Goal: Information Seeking & Learning: Find specific fact

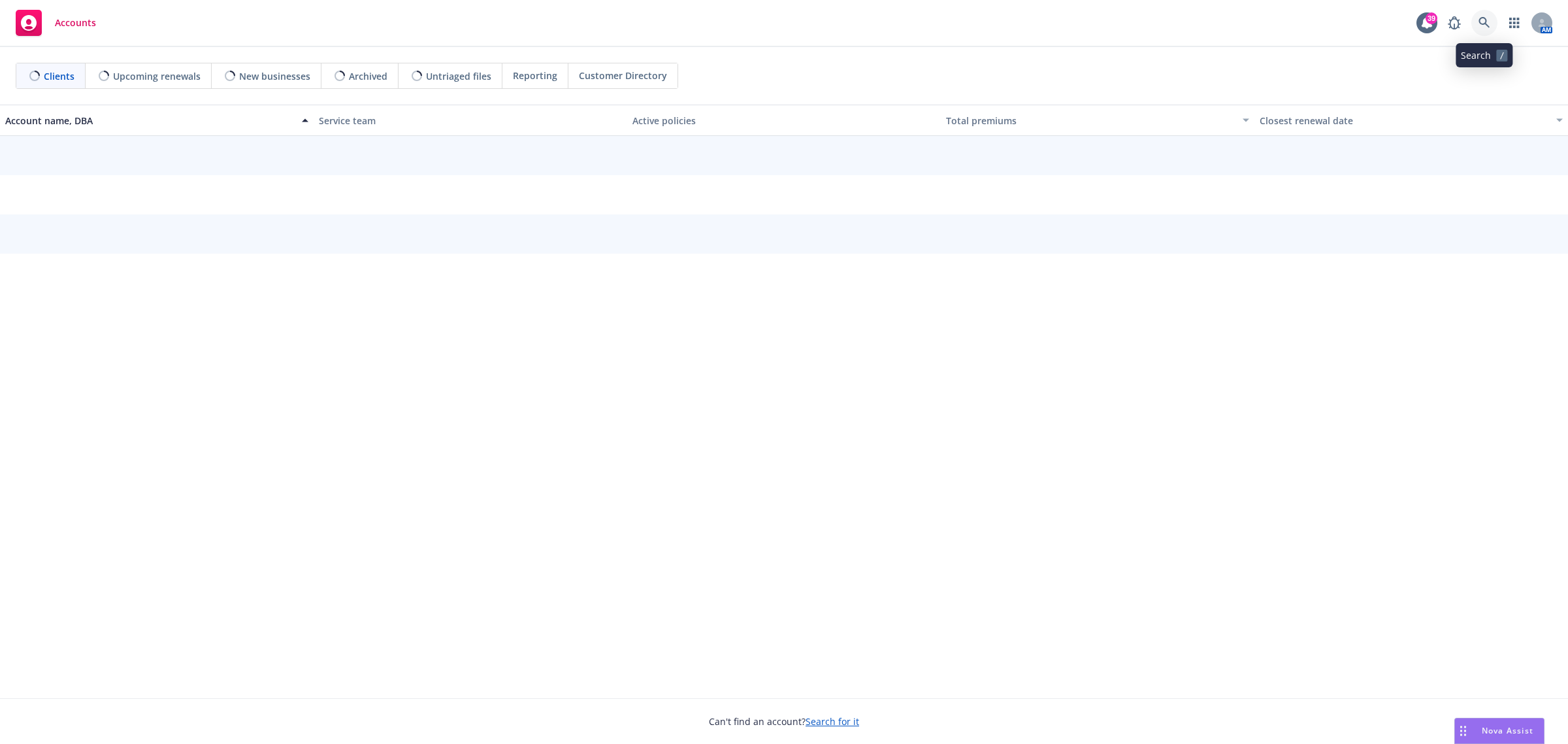
click at [1475, 24] on link at bounding box center [1484, 22] width 26 height 26
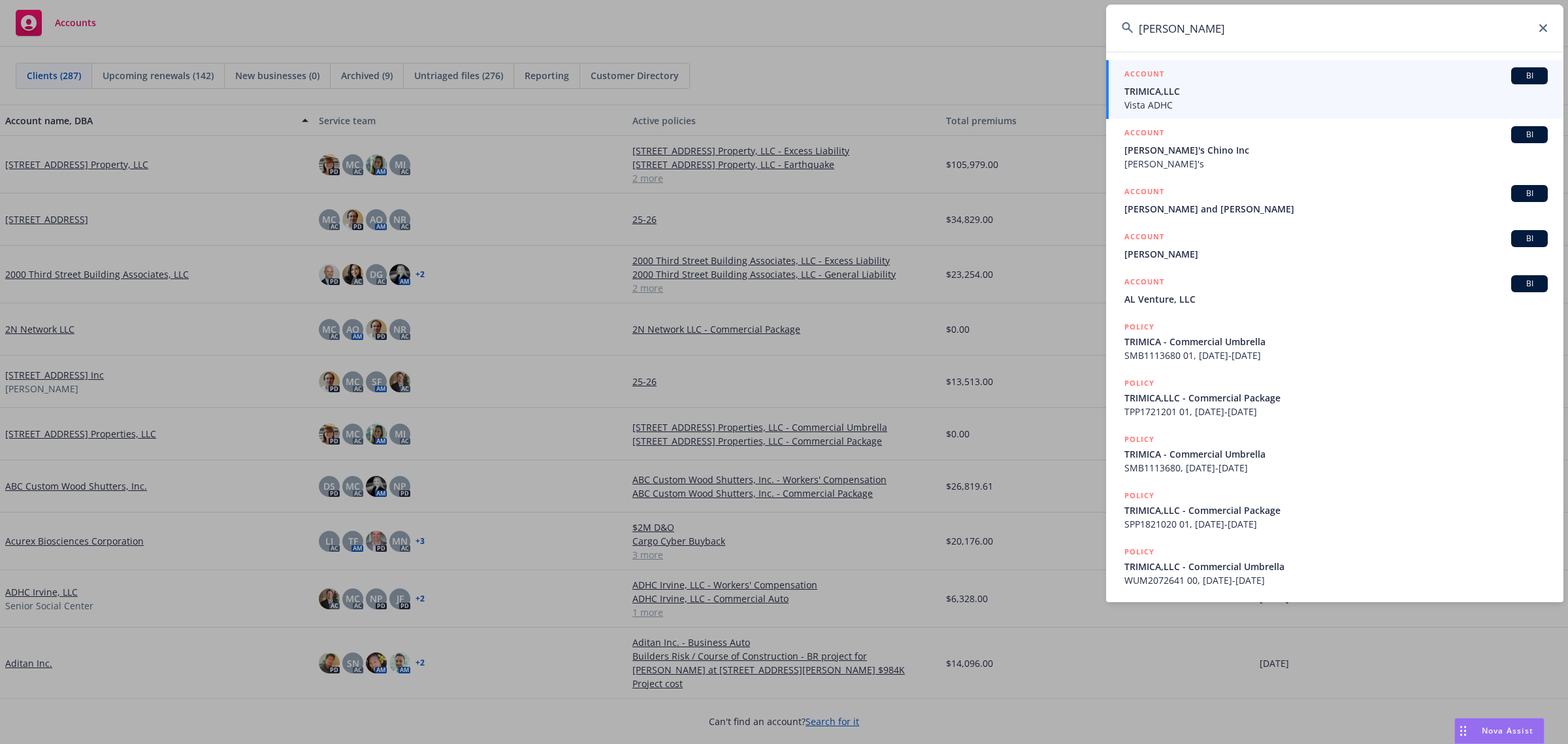
click at [1163, 29] on input "[PERSON_NAME]" at bounding box center [1334, 28] width 457 height 47
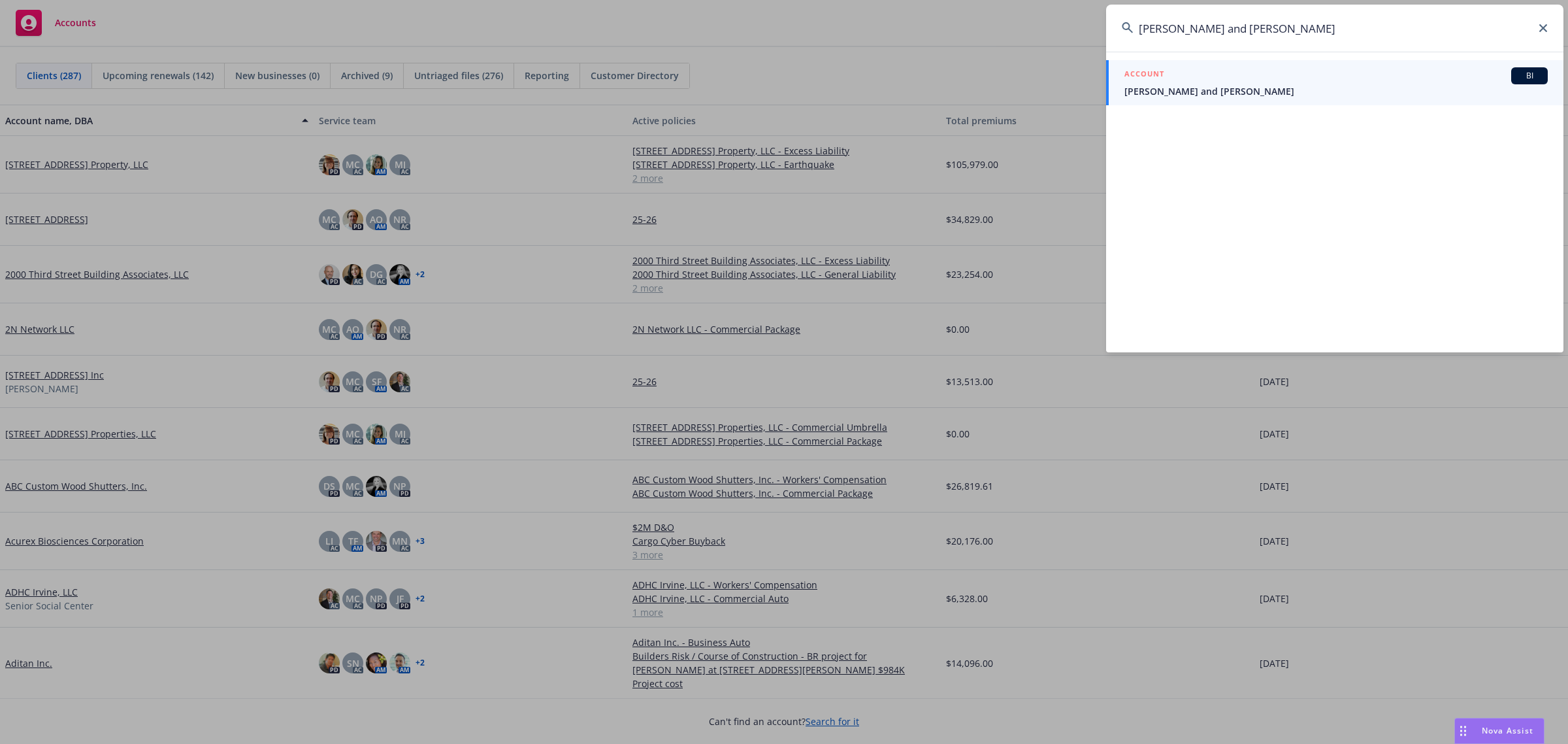
type input "[PERSON_NAME] and [PERSON_NAME]"
click at [1213, 83] on div "ACCOUNT BI" at bounding box center [1336, 75] width 423 height 17
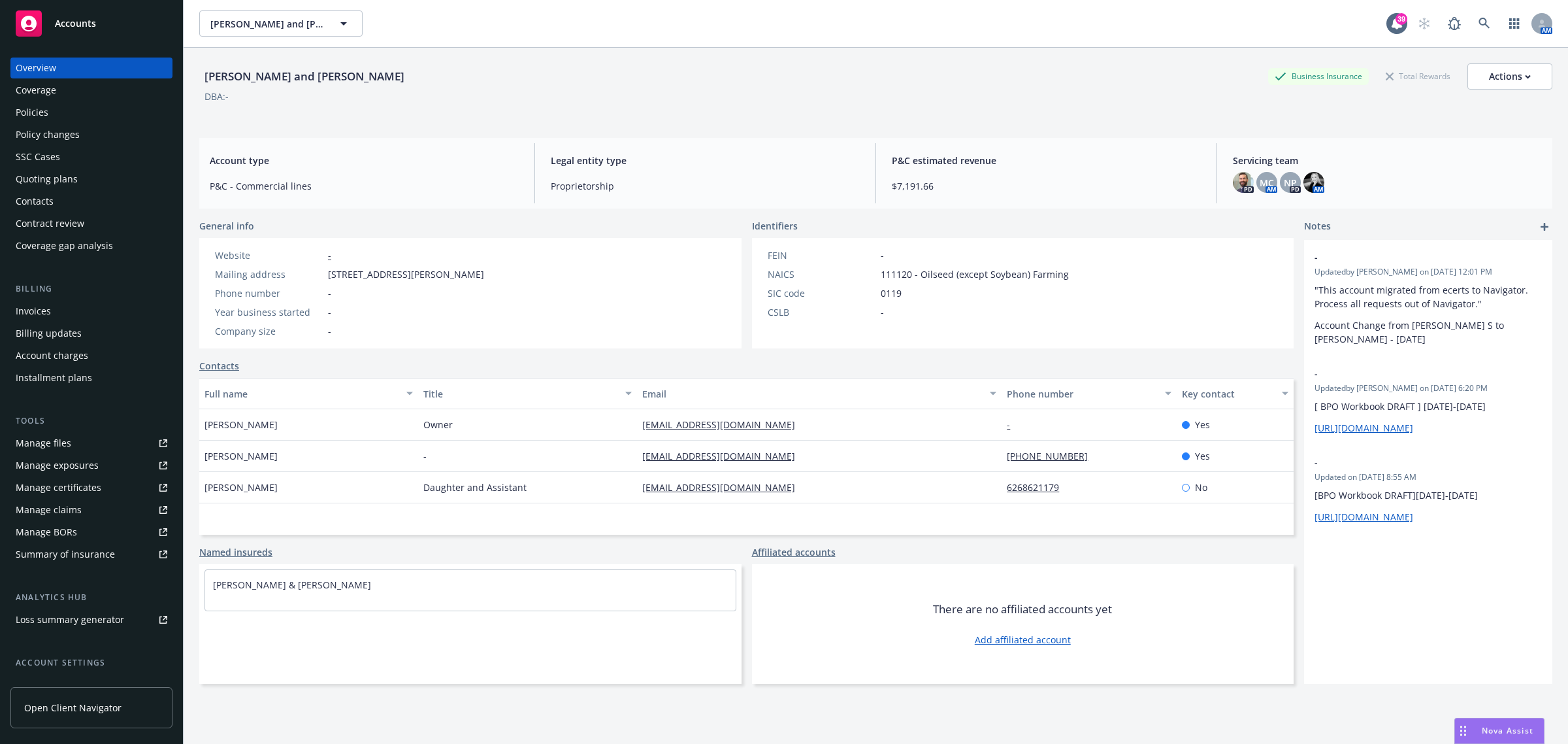
click at [57, 103] on div "Policies" at bounding box center [91, 112] width 151 height 21
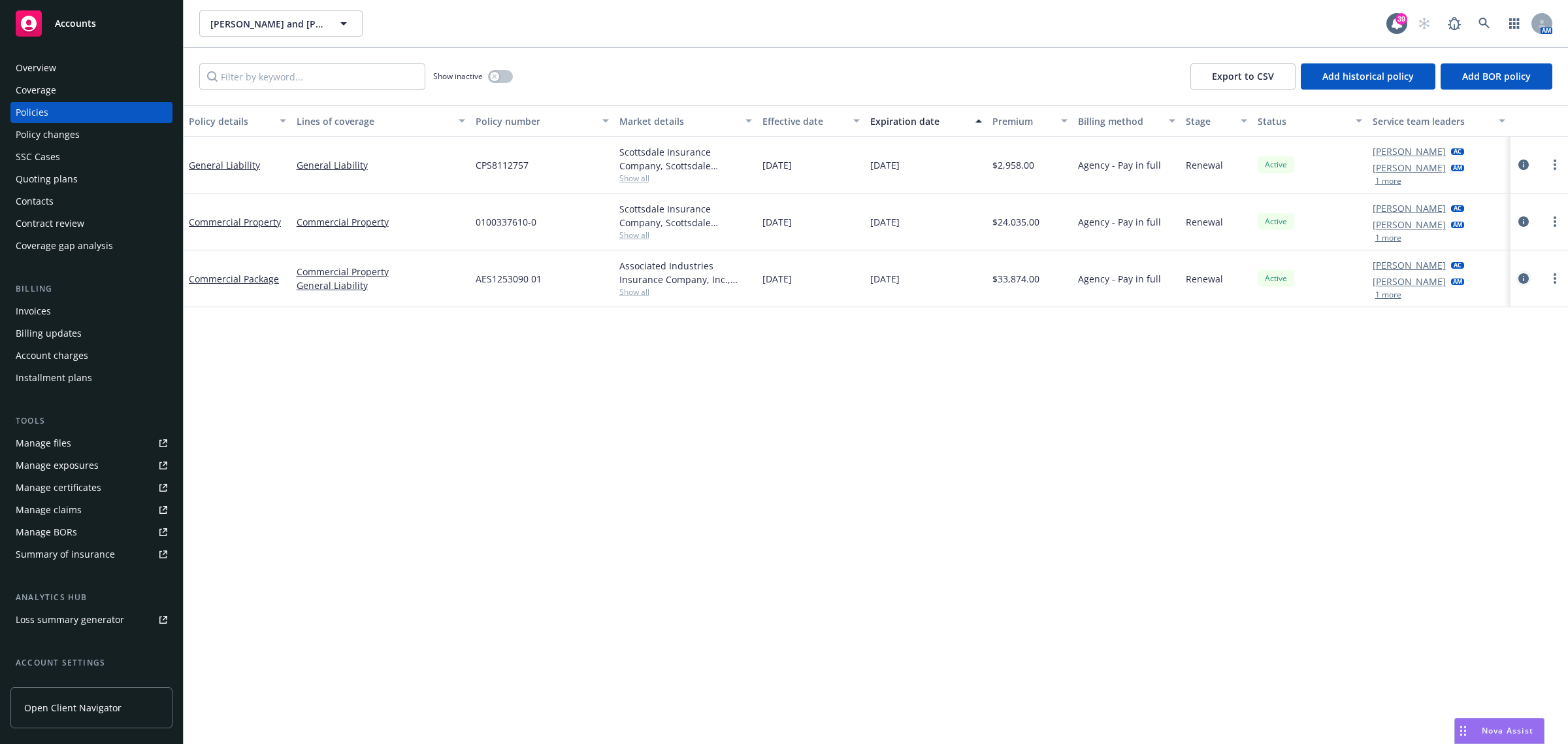
click at [1520, 278] on icon "circleInformation" at bounding box center [1523, 278] width 10 height 10
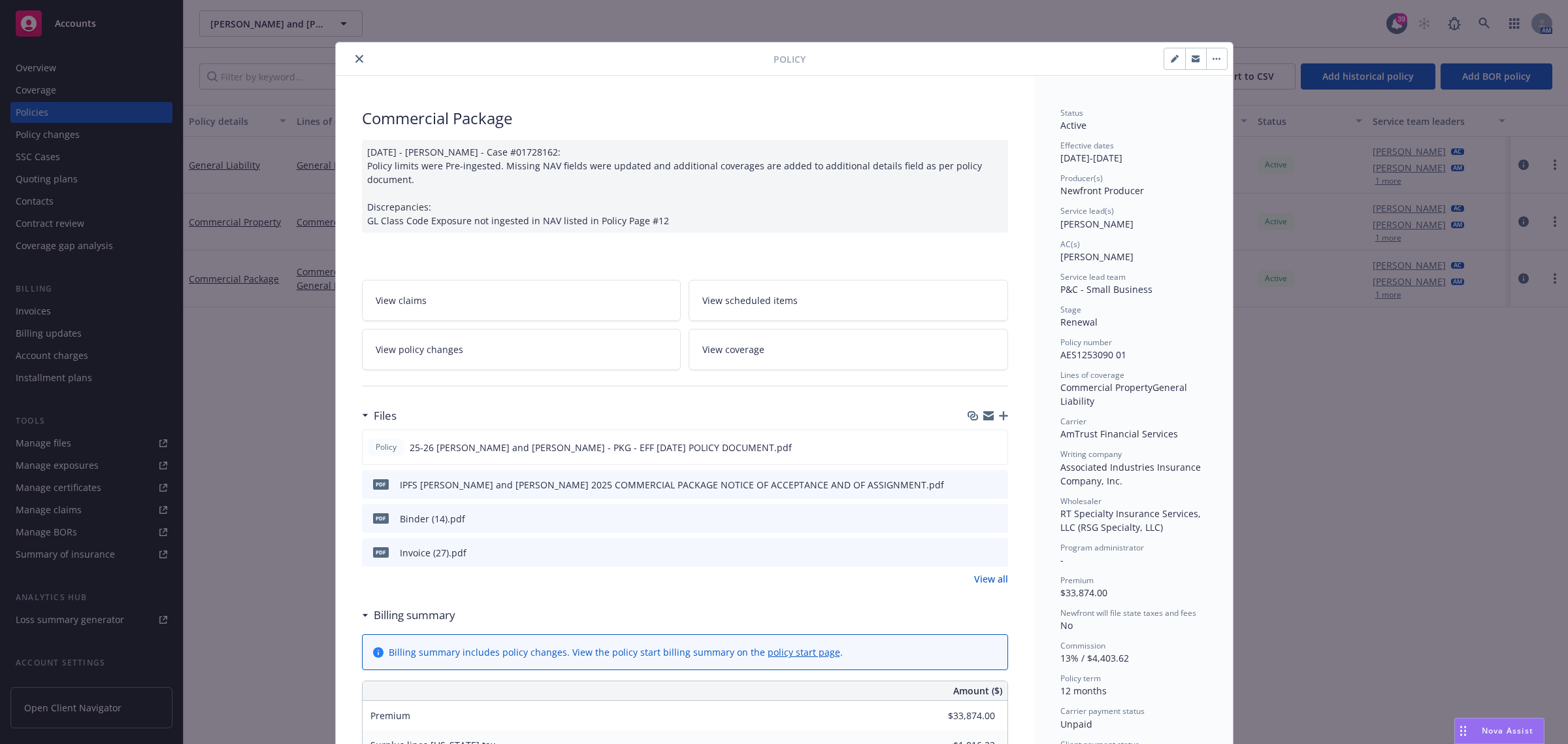
drag, startPoint x: 230, startPoint y: 236, endPoint x: 209, endPoint y: 232, distance: 21.4
click at [227, 236] on div "Policy Commercial Package 08/12/2025 - Srilakshmi Netela - Case #01728162: Poli…" at bounding box center [784, 372] width 1568 height 744
click at [94, 105] on div "Policy Commercial Package 08/12/2025 - Srilakshmi Netela - Case #01728162: Poli…" at bounding box center [784, 372] width 1568 height 744
click at [344, 64] on div at bounding box center [557, 58] width 433 height 16
click at [355, 60] on icon "close" at bounding box center [359, 59] width 8 height 8
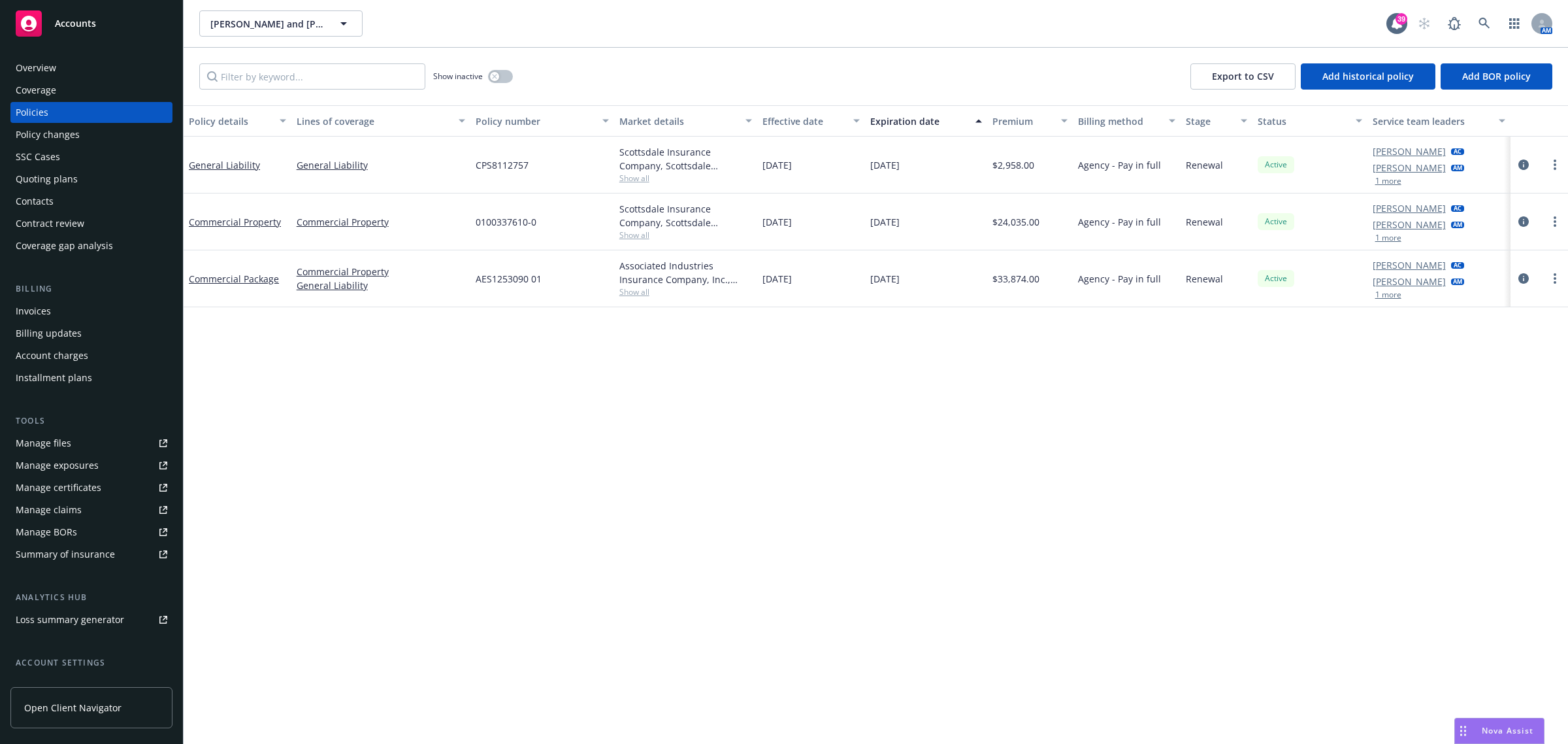
click at [50, 304] on div "Invoices" at bounding box center [33, 311] width 35 height 21
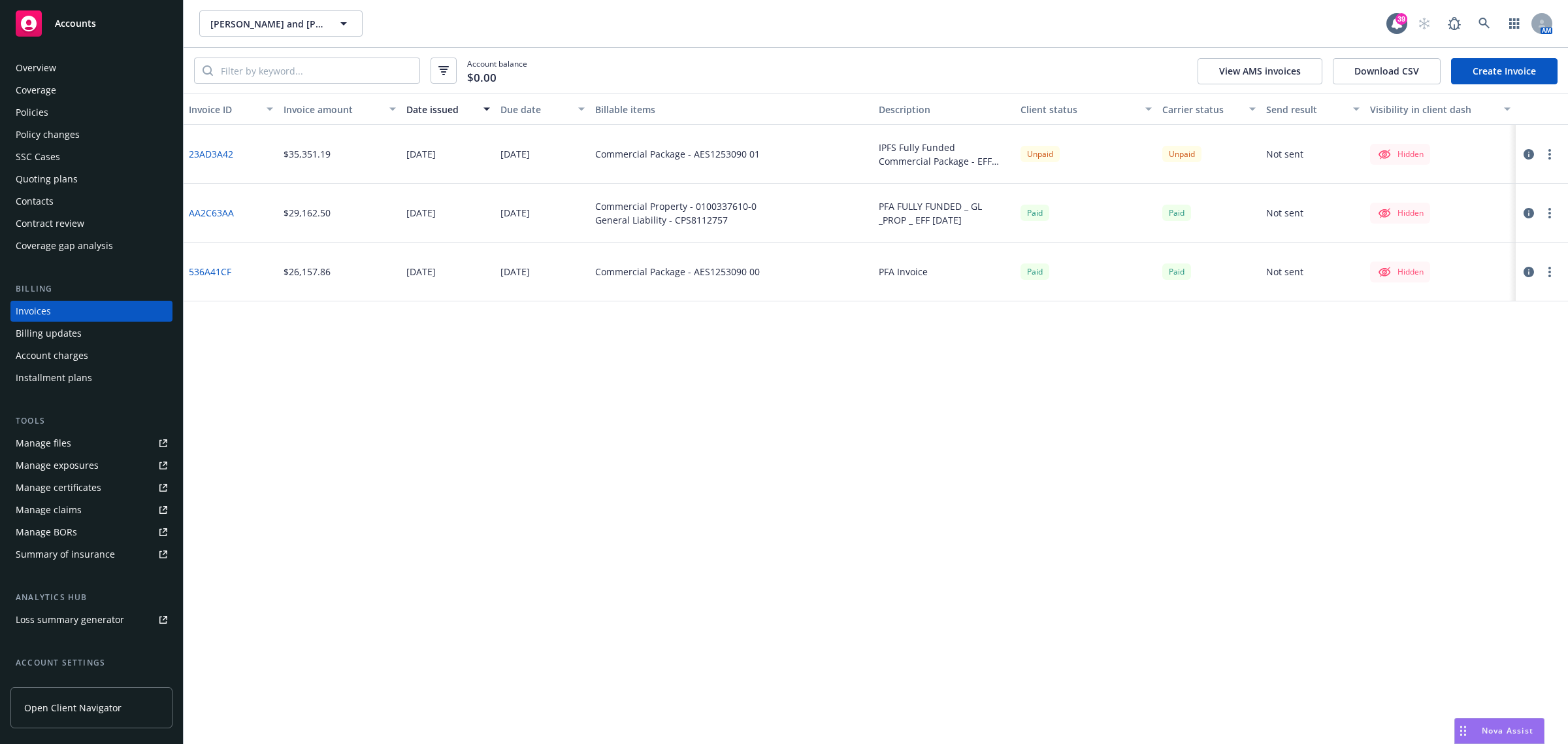
click at [47, 110] on div "Policies" at bounding box center [32, 112] width 33 height 21
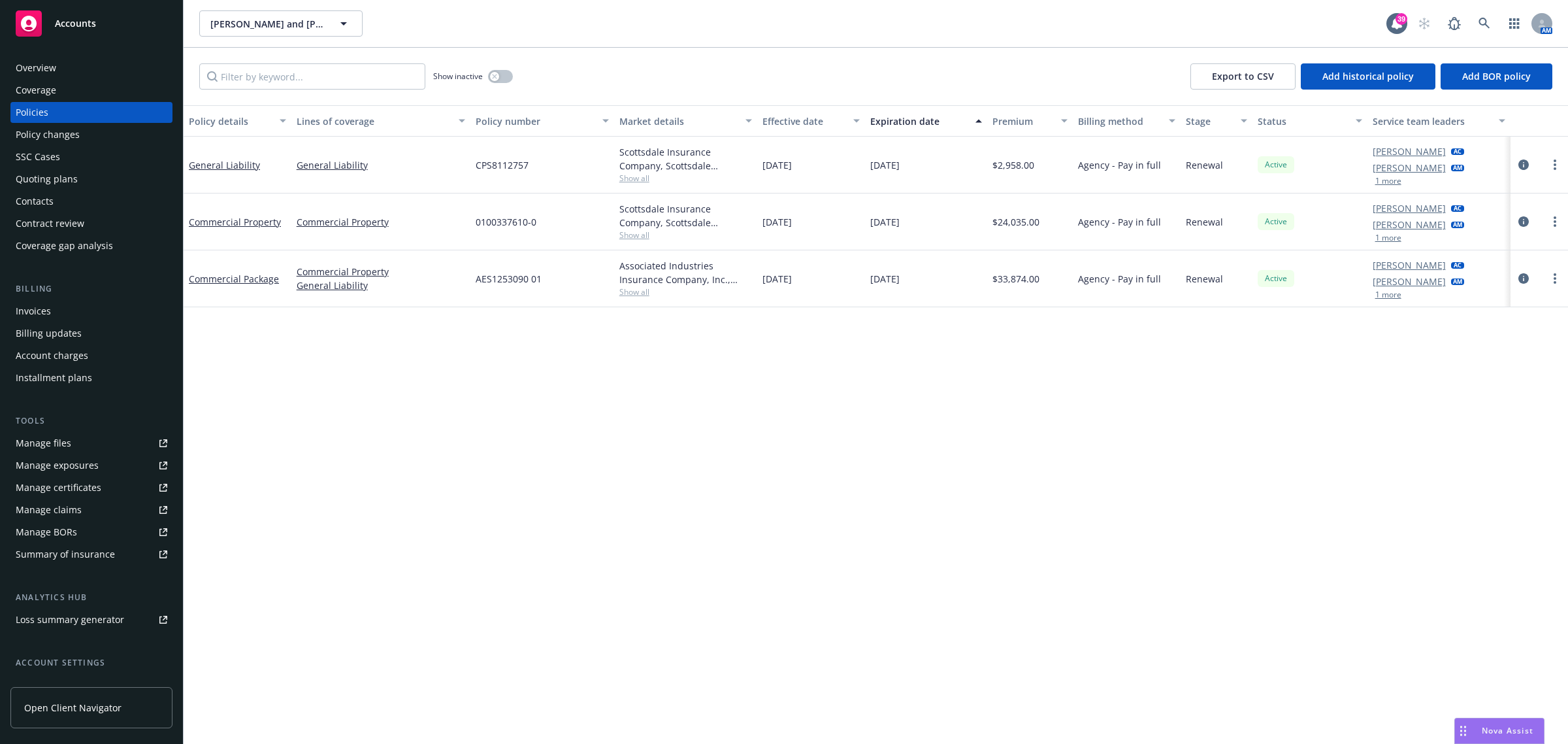
click at [50, 301] on div "Invoices" at bounding box center [33, 311] width 35 height 21
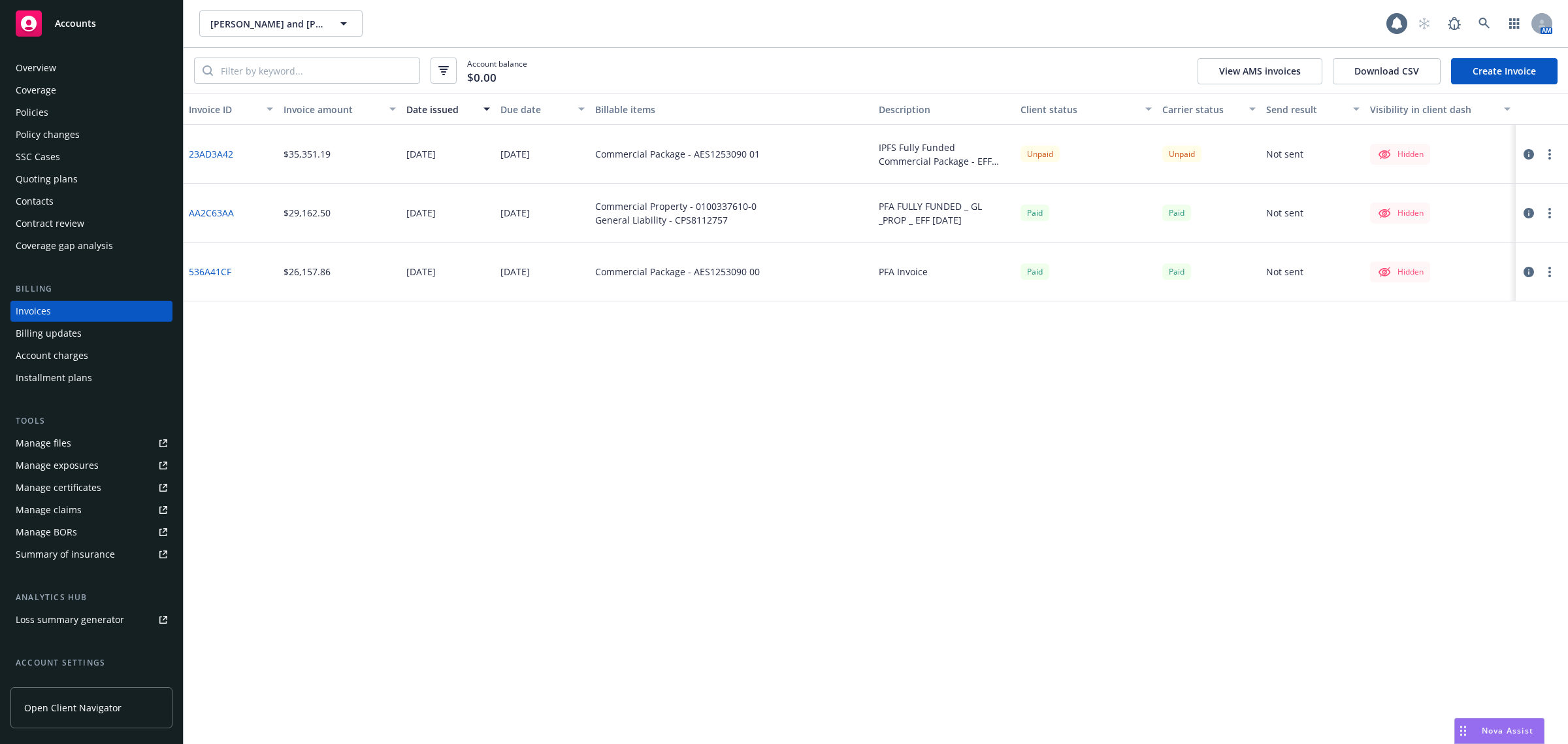
click at [50, 313] on div "Invoices" at bounding box center [33, 311] width 35 height 21
click at [1530, 150] on icon "button" at bounding box center [1529, 154] width 10 height 10
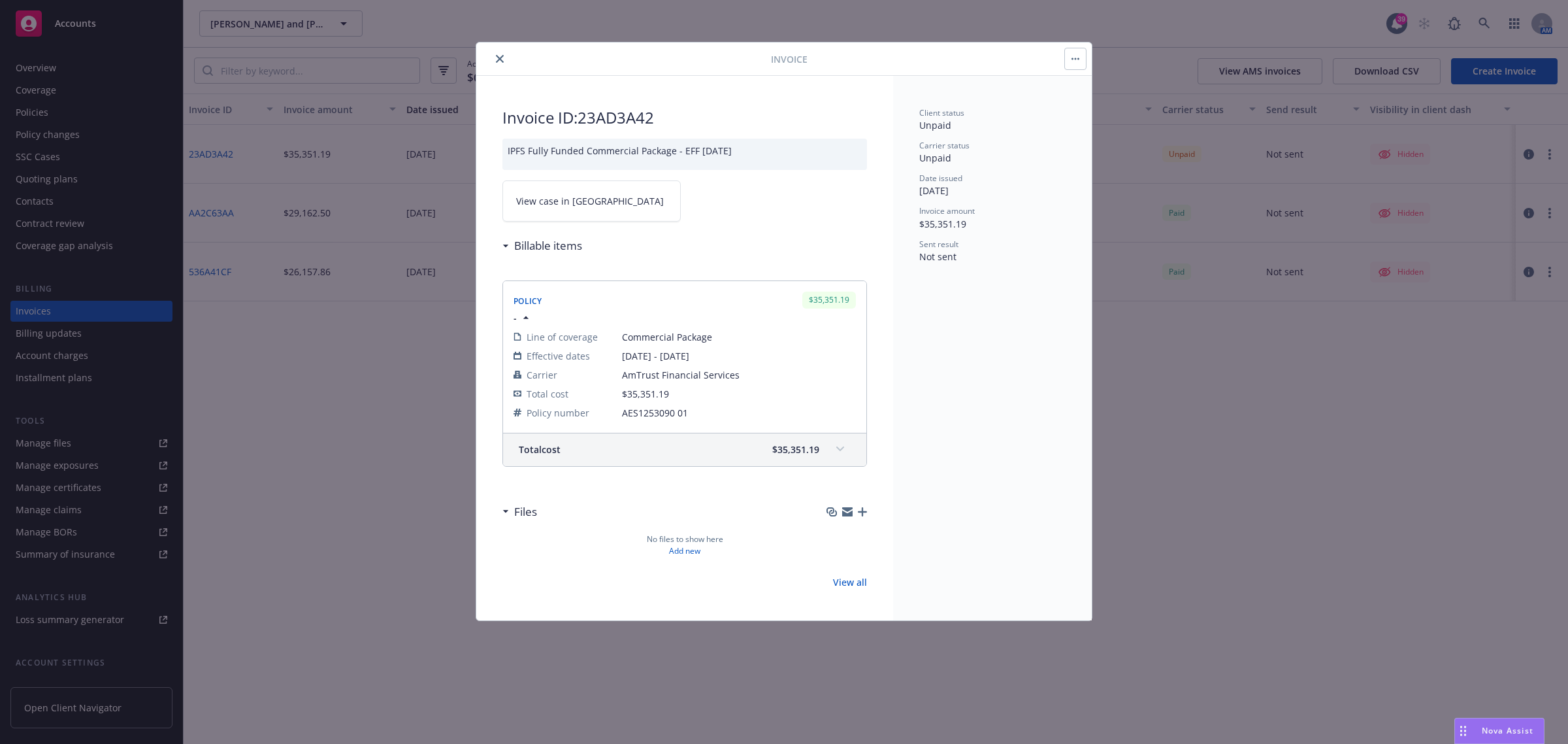
click at [610, 207] on link "View case in SSC" at bounding box center [591, 201] width 179 height 41
click at [504, 56] on button "close" at bounding box center [499, 58] width 16 height 16
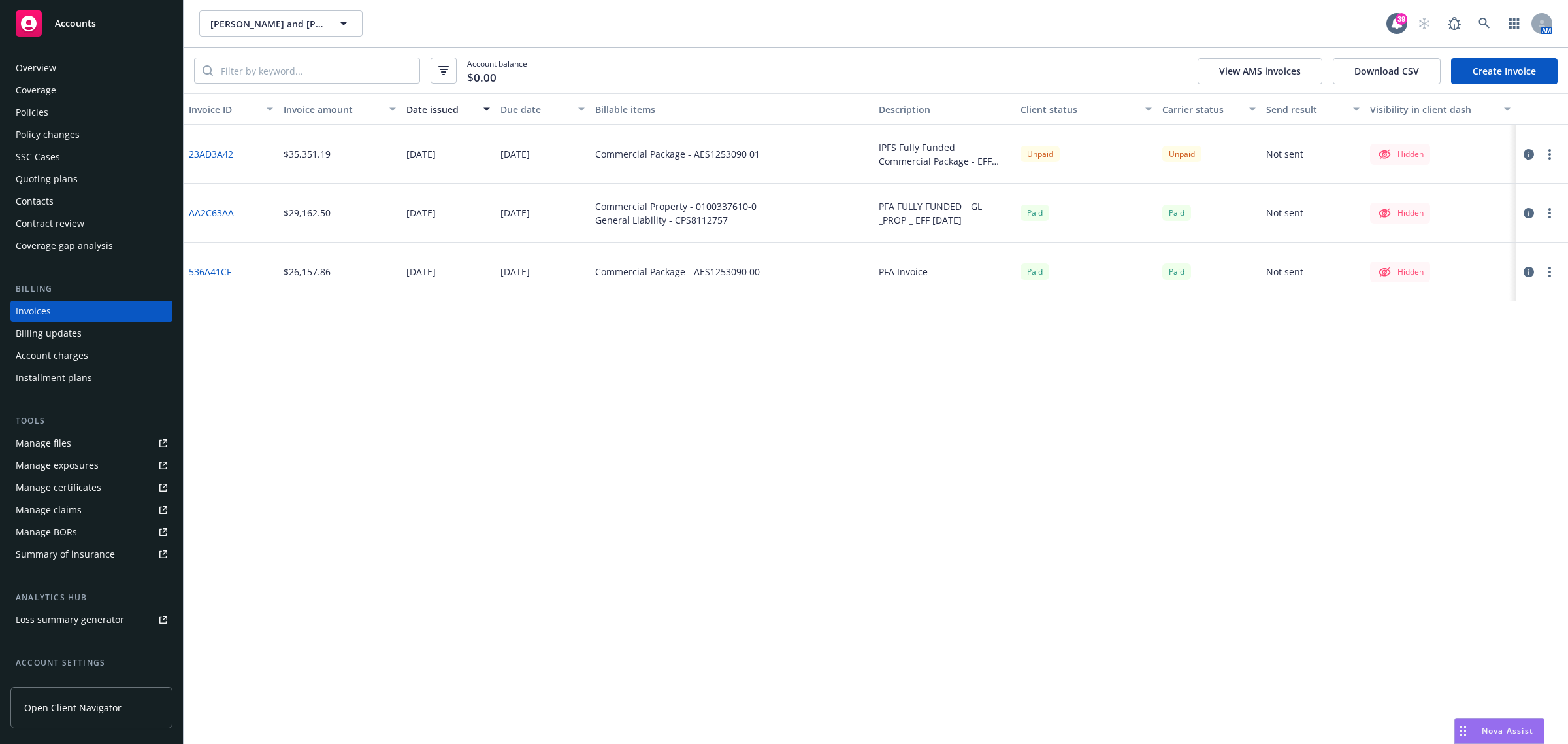
click at [1500, 25] on div "AM" at bounding box center [1482, 23] width 141 height 26
click at [1481, 25] on icon at bounding box center [1484, 23] width 12 height 12
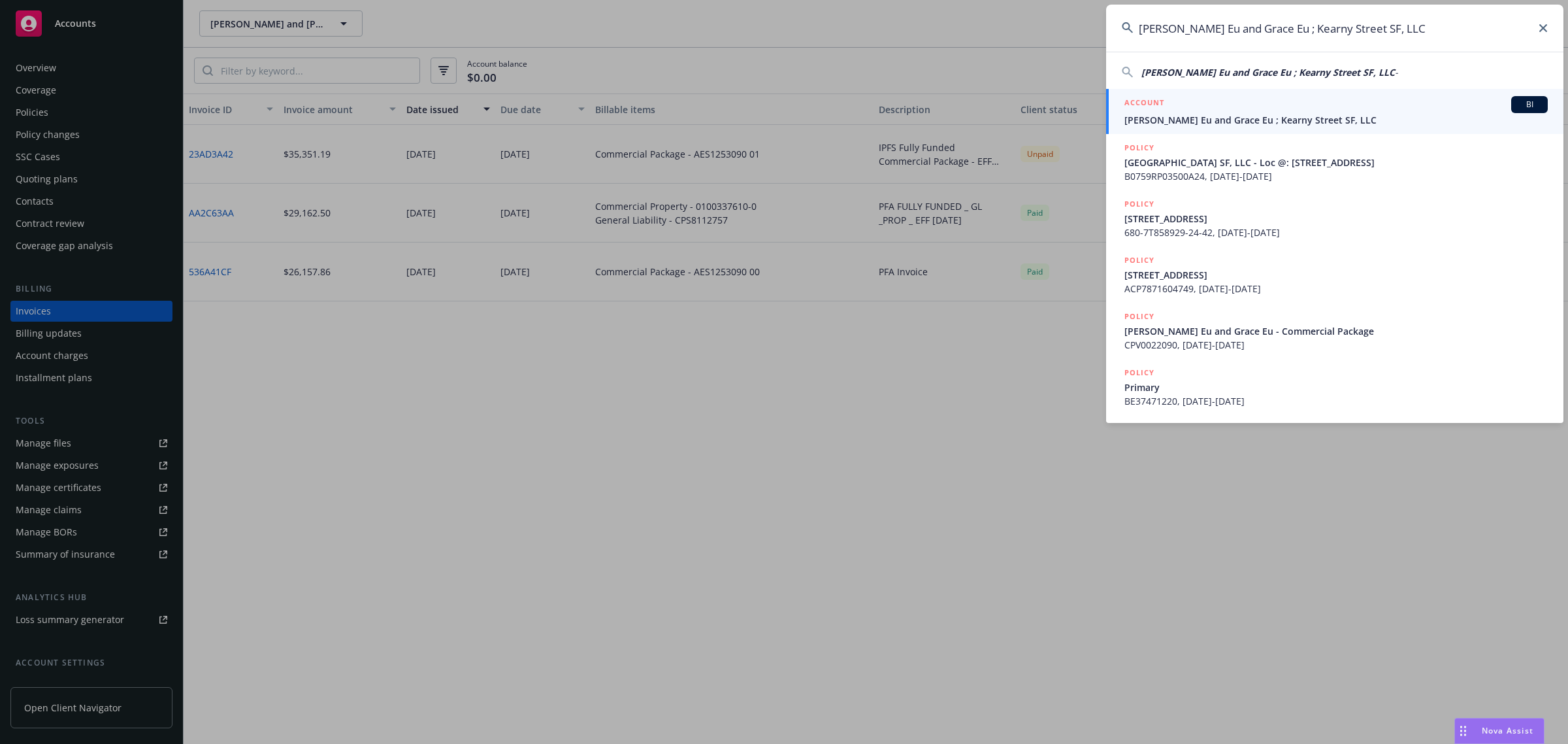
type input "[PERSON_NAME] Eu and Grace Eu ; Kearny Street SF, LLC"
click at [1222, 96] on div "ACCOUNT BI" at bounding box center [1336, 104] width 423 height 17
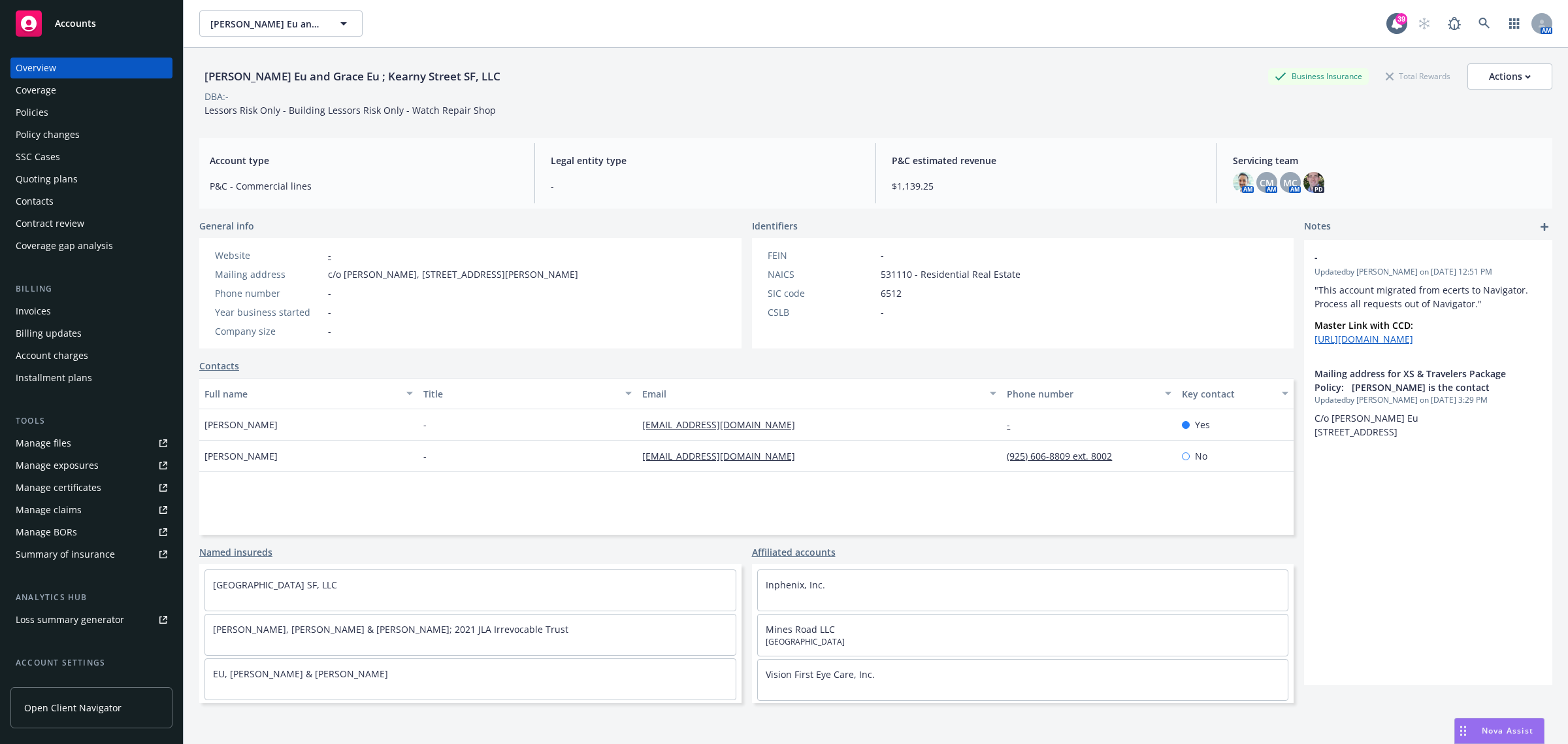
click at [29, 116] on div "Policies" at bounding box center [32, 112] width 33 height 21
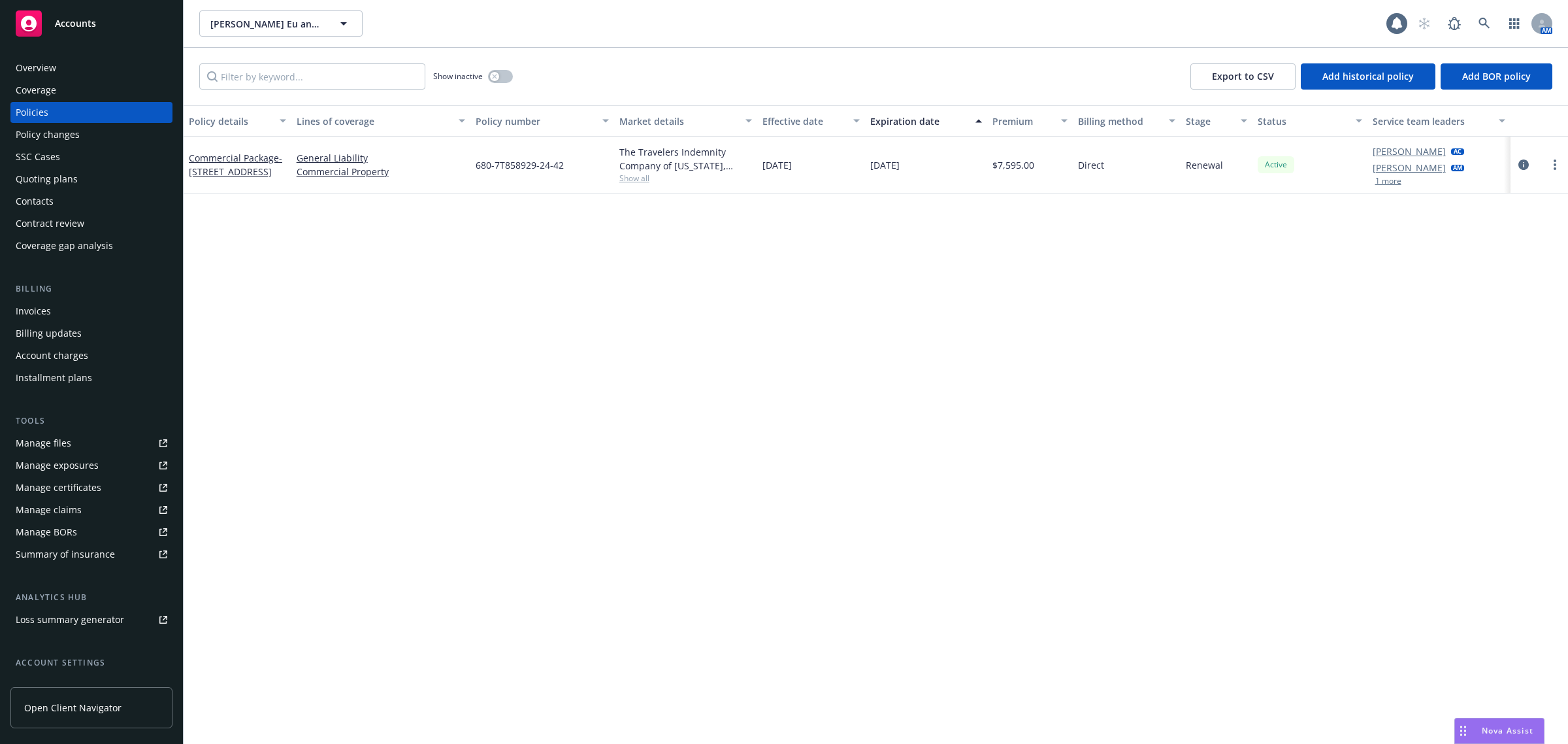
click at [46, 66] on div "Overview" at bounding box center [36, 68] width 41 height 21
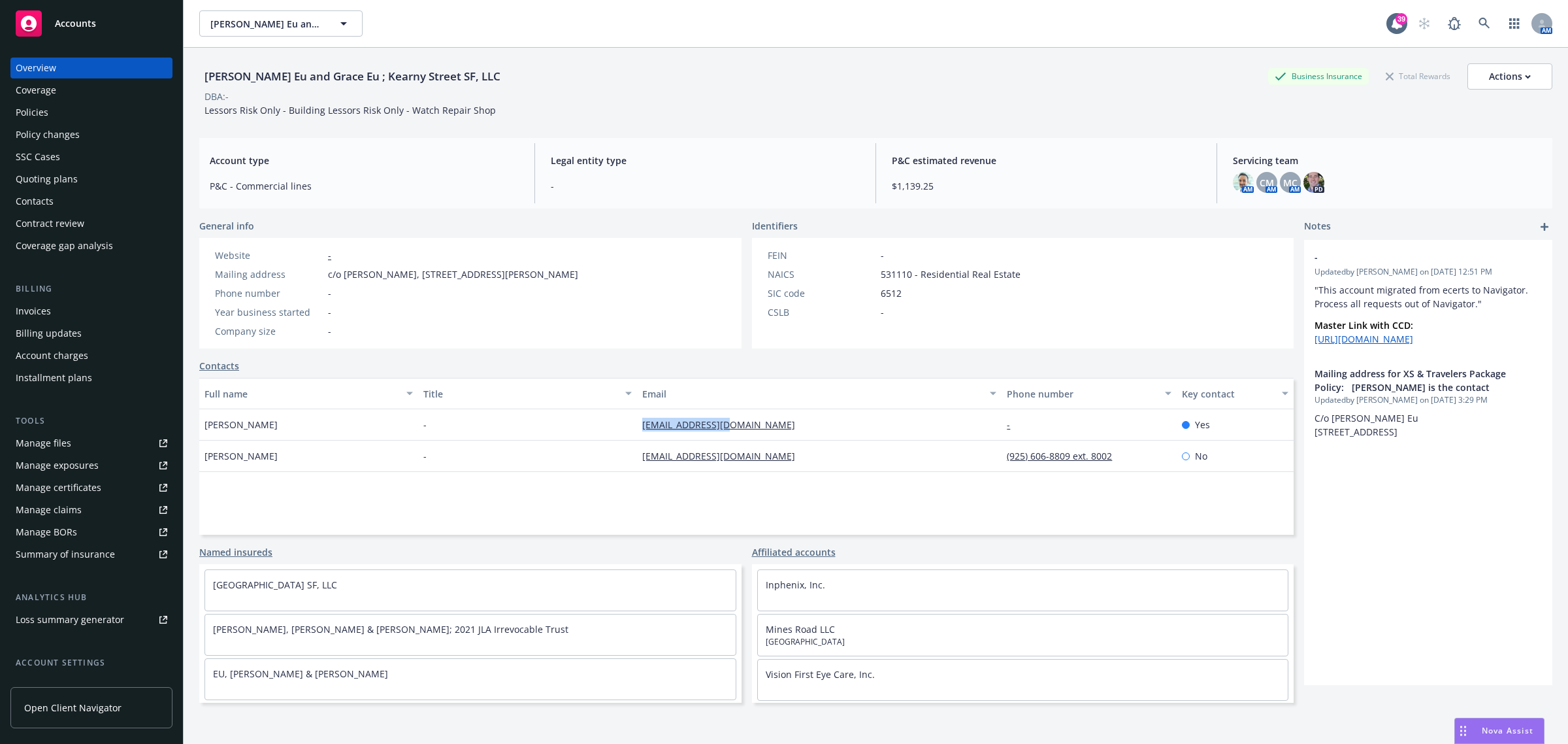
drag, startPoint x: 788, startPoint y: 417, endPoint x: 630, endPoint y: 436, distance: 159.1
click at [630, 436] on div "David Eu - davideu@gmail.com - Yes" at bounding box center [746, 425] width 1094 height 31
copy div "davideu@gmail.com"
drag, startPoint x: 485, startPoint y: 77, endPoint x: 344, endPoint y: 77, distance: 141.0
click at [344, 77] on div "James K. Eu and Grace Eu ; Kearny Street SF, LLC Business Insurance Total Rewar…" at bounding box center [875, 76] width 1353 height 26
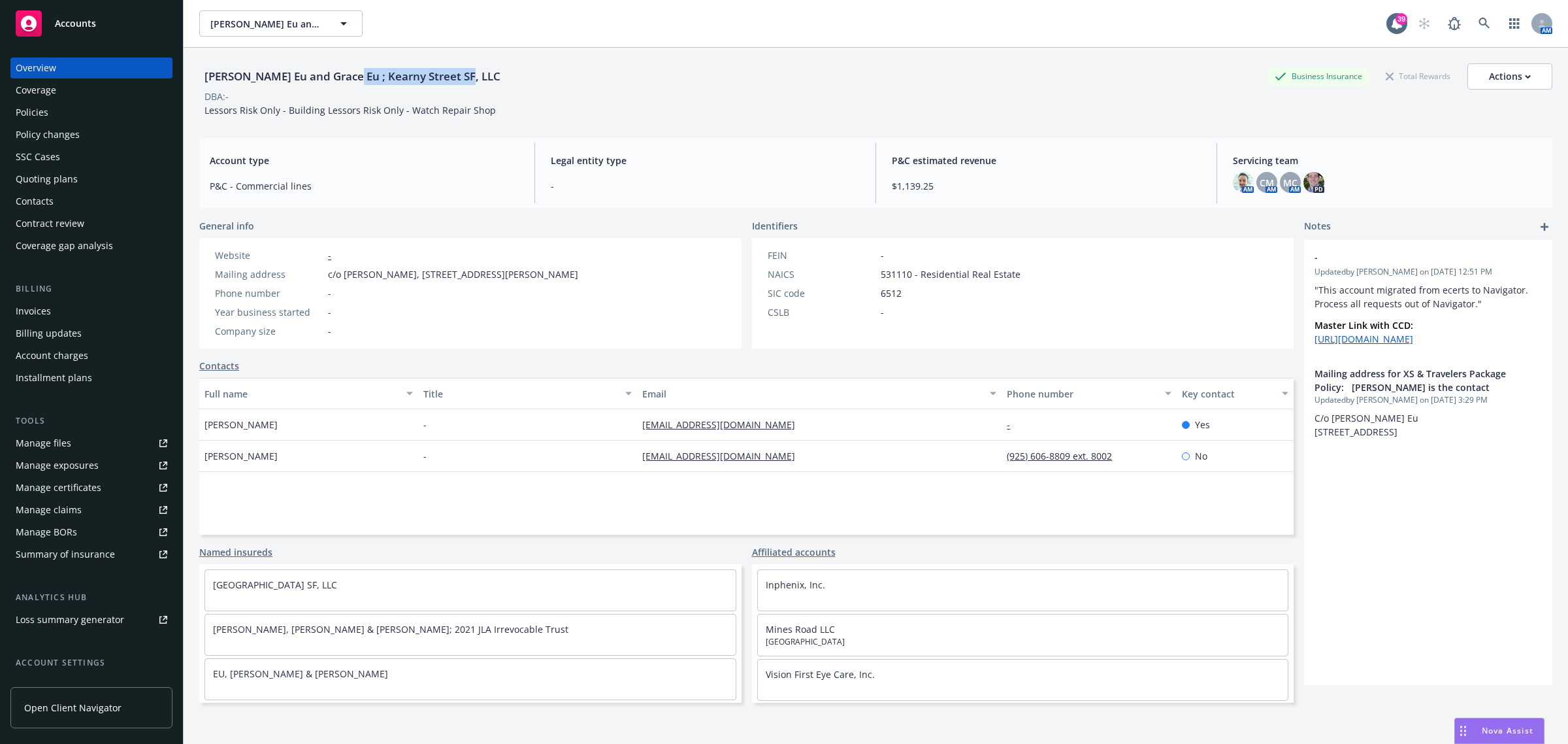
copy div "Kearny Street SF, LLC"
click at [67, 184] on div "Quoting plans" at bounding box center [46, 179] width 62 height 21
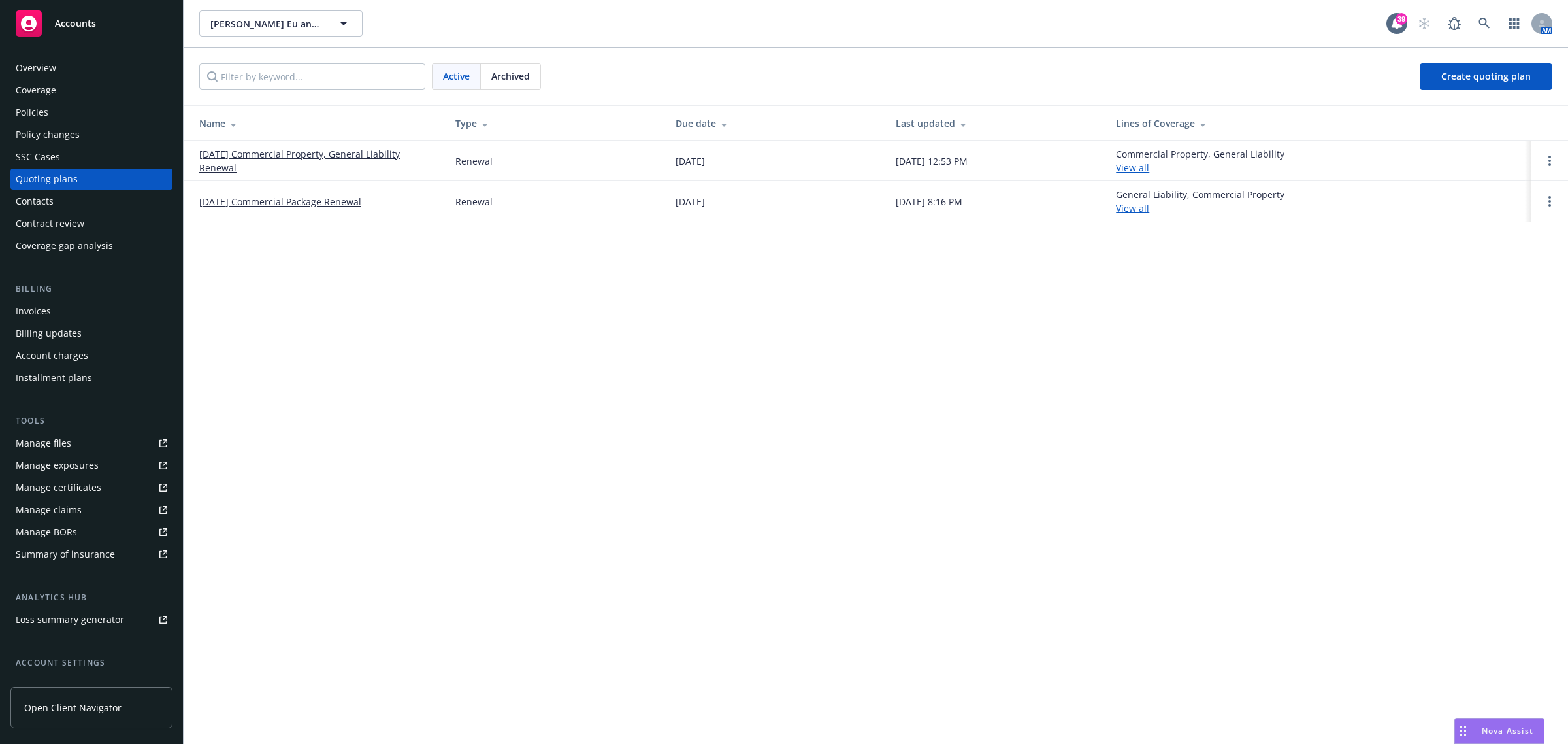
click at [292, 149] on link "[DATE] Commercial Property, General Liability Renewal" at bounding box center [316, 160] width 235 height 27
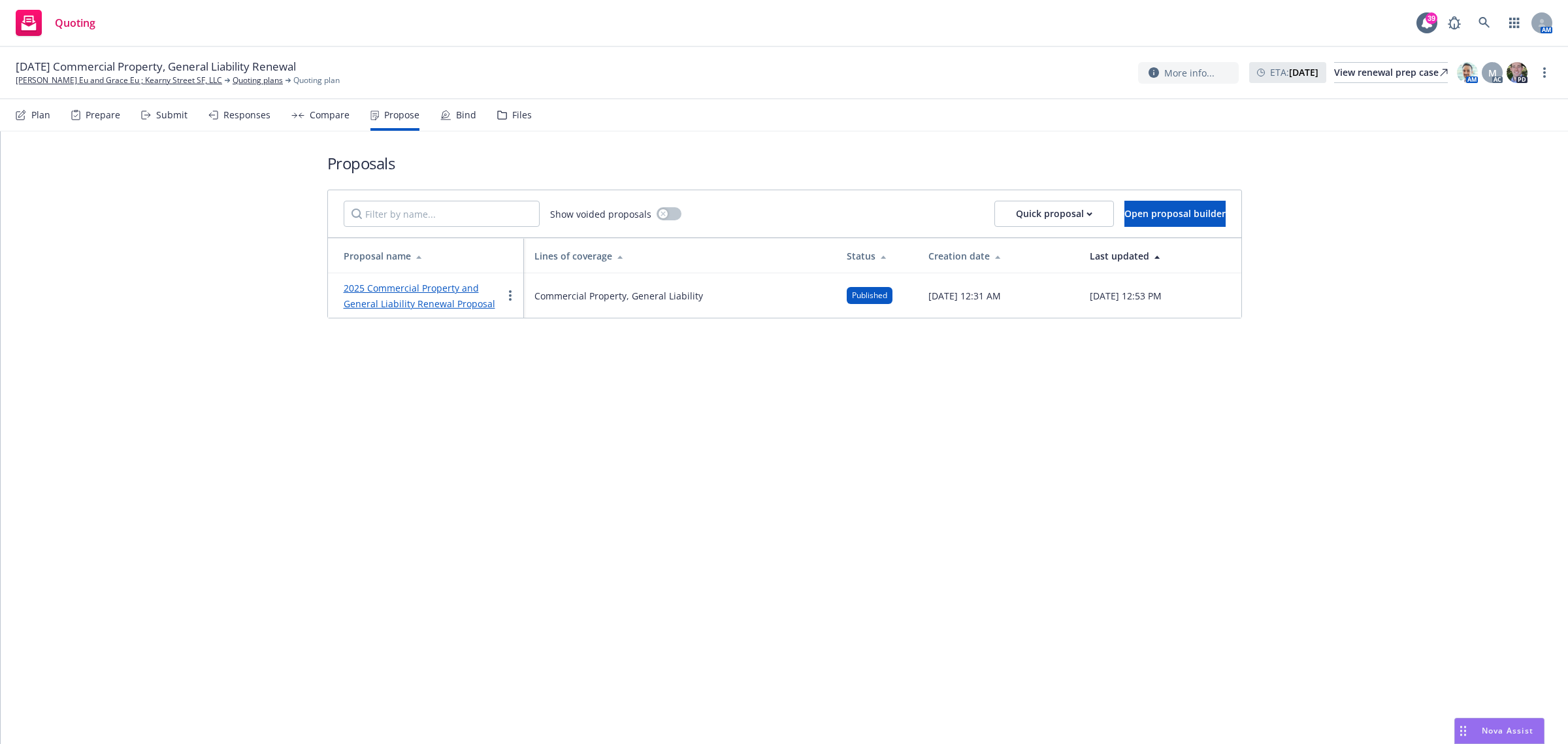
click at [223, 116] on div "Responses" at bounding box center [247, 115] width 47 height 10
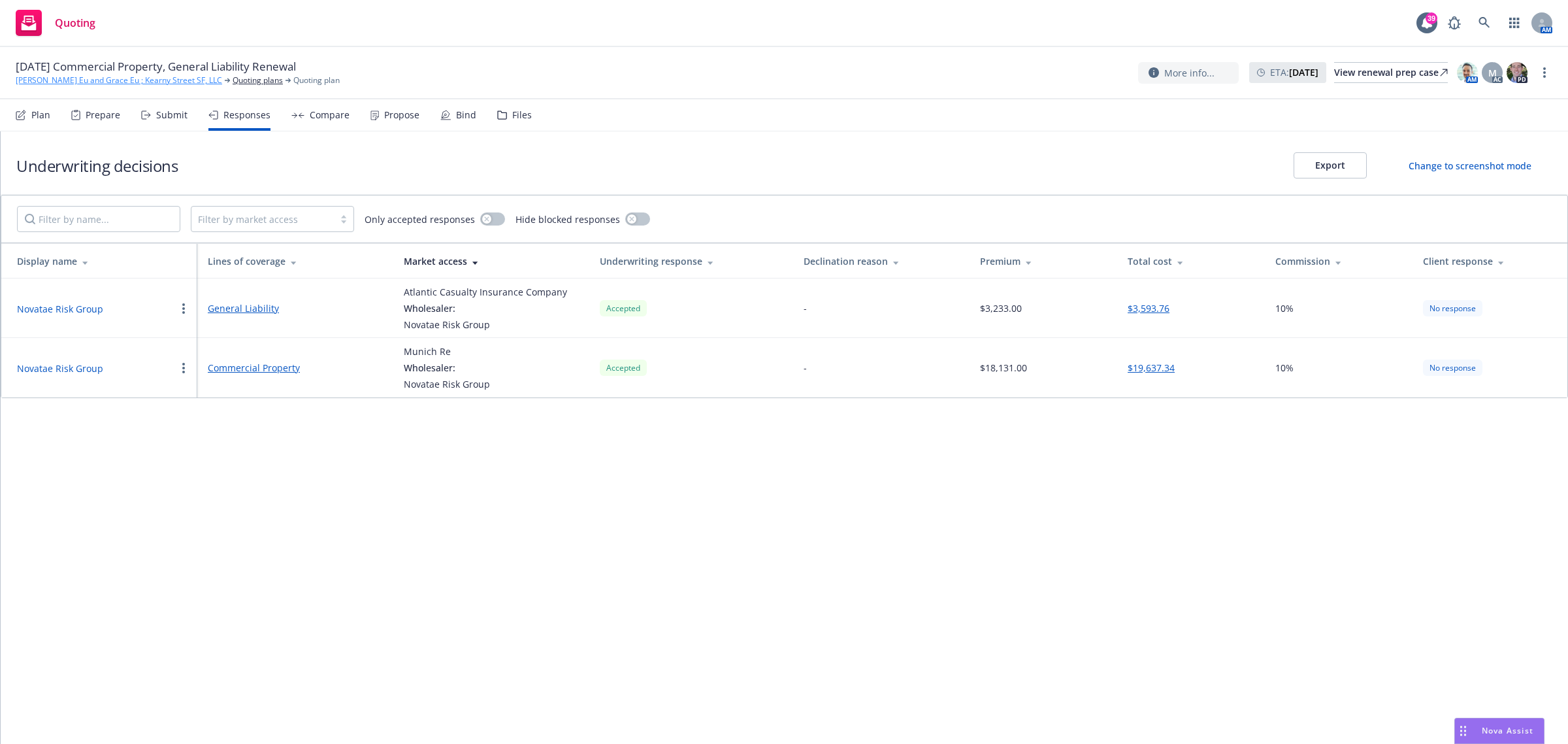
click at [43, 80] on link "[PERSON_NAME] Eu and Grace Eu ; Kearny Street SF, LLC" at bounding box center [119, 80] width 206 height 12
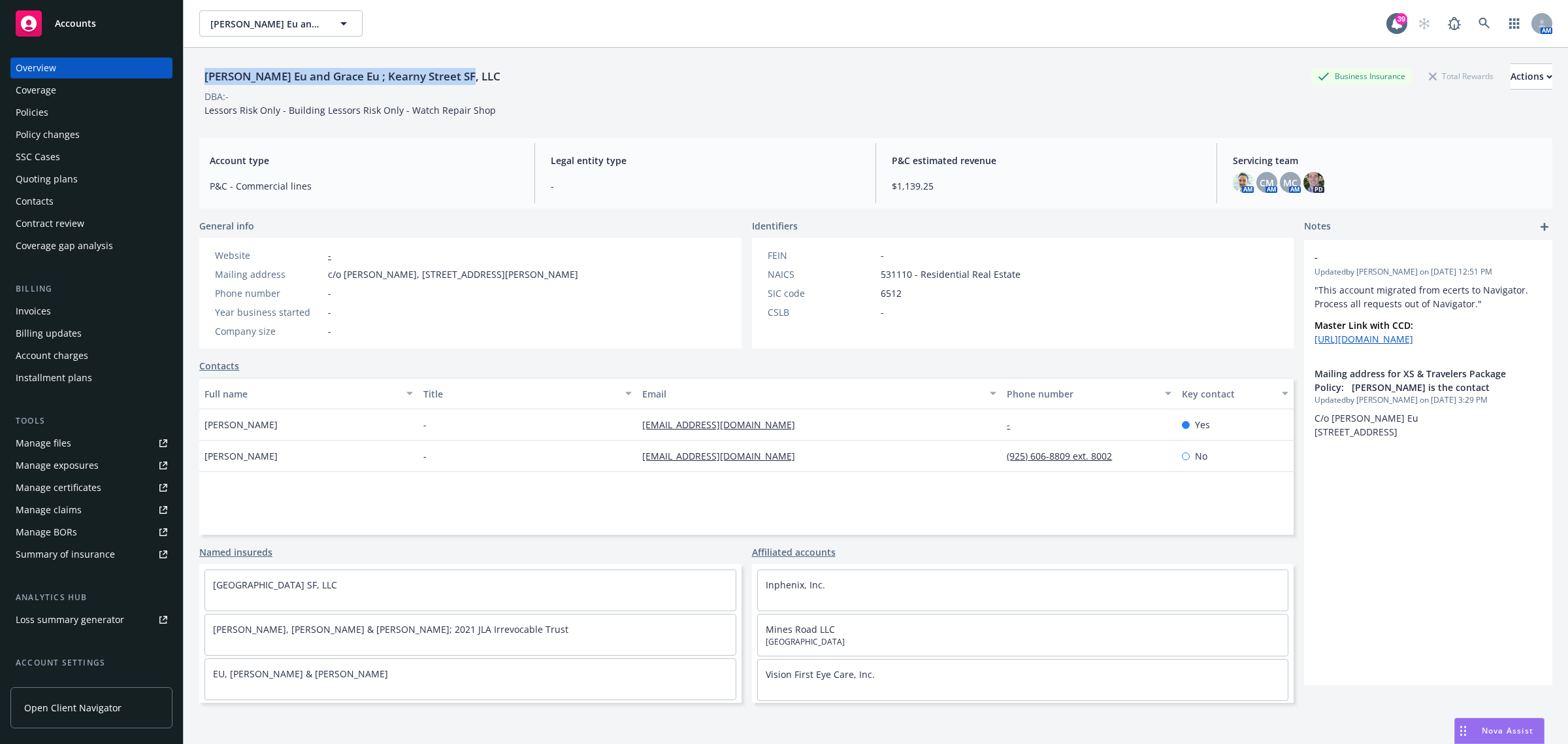
drag, startPoint x: 475, startPoint y: 82, endPoint x: 200, endPoint y: 77, distance: 275.0
click at [200, 77] on div "[PERSON_NAME] Eu and Grace Eu ; Kearny Street SF, LLC Business Insurance Total …" at bounding box center [875, 76] width 1353 height 26
copy div "[PERSON_NAME] Eu and Grace Eu ; Kearny Street SF, LLC"
click at [1472, 18] on link at bounding box center [1484, 23] width 26 height 26
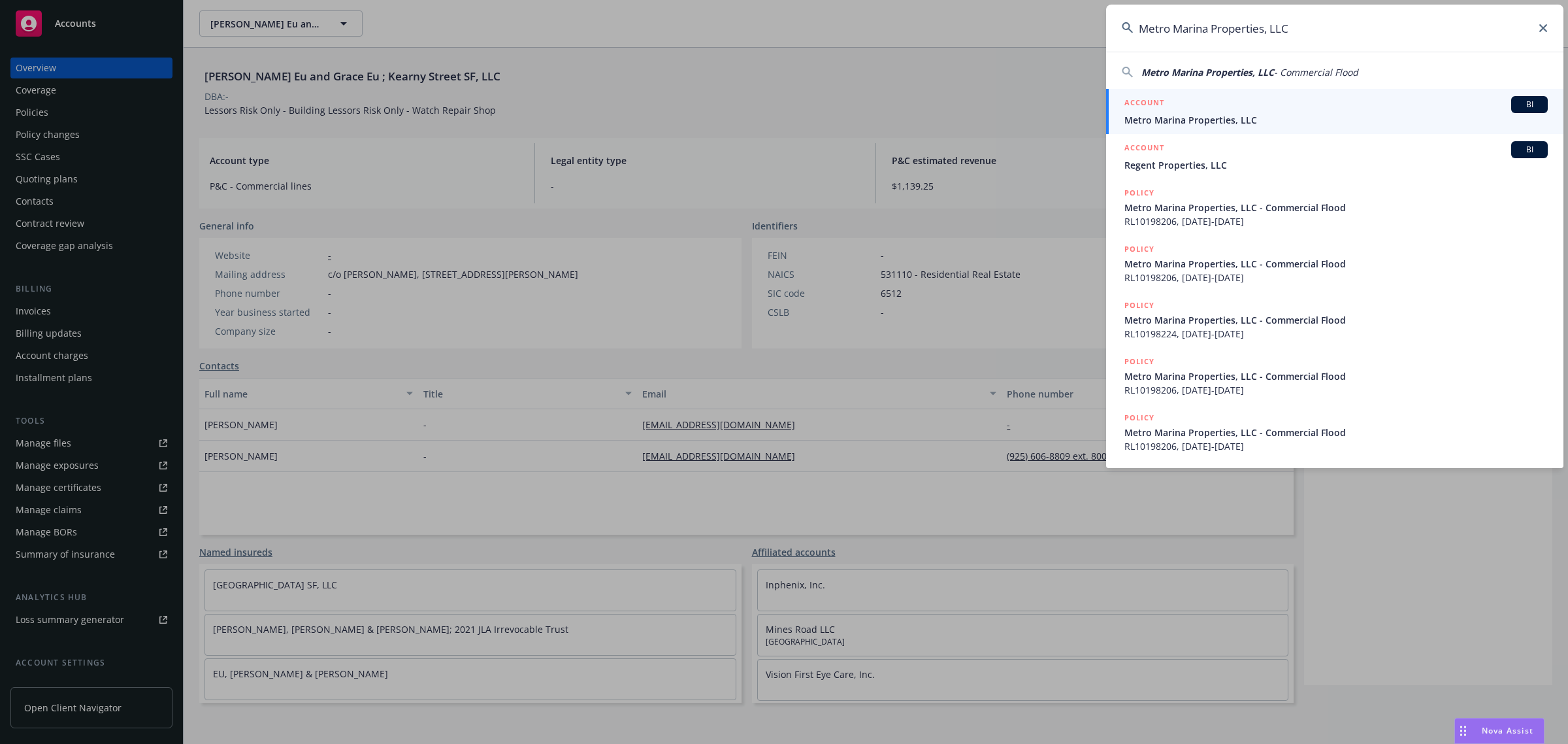
type input "Metro Marina Properties, LLC"
click at [1204, 123] on span "Metro Marina Properties, LLC" at bounding box center [1336, 120] width 423 height 14
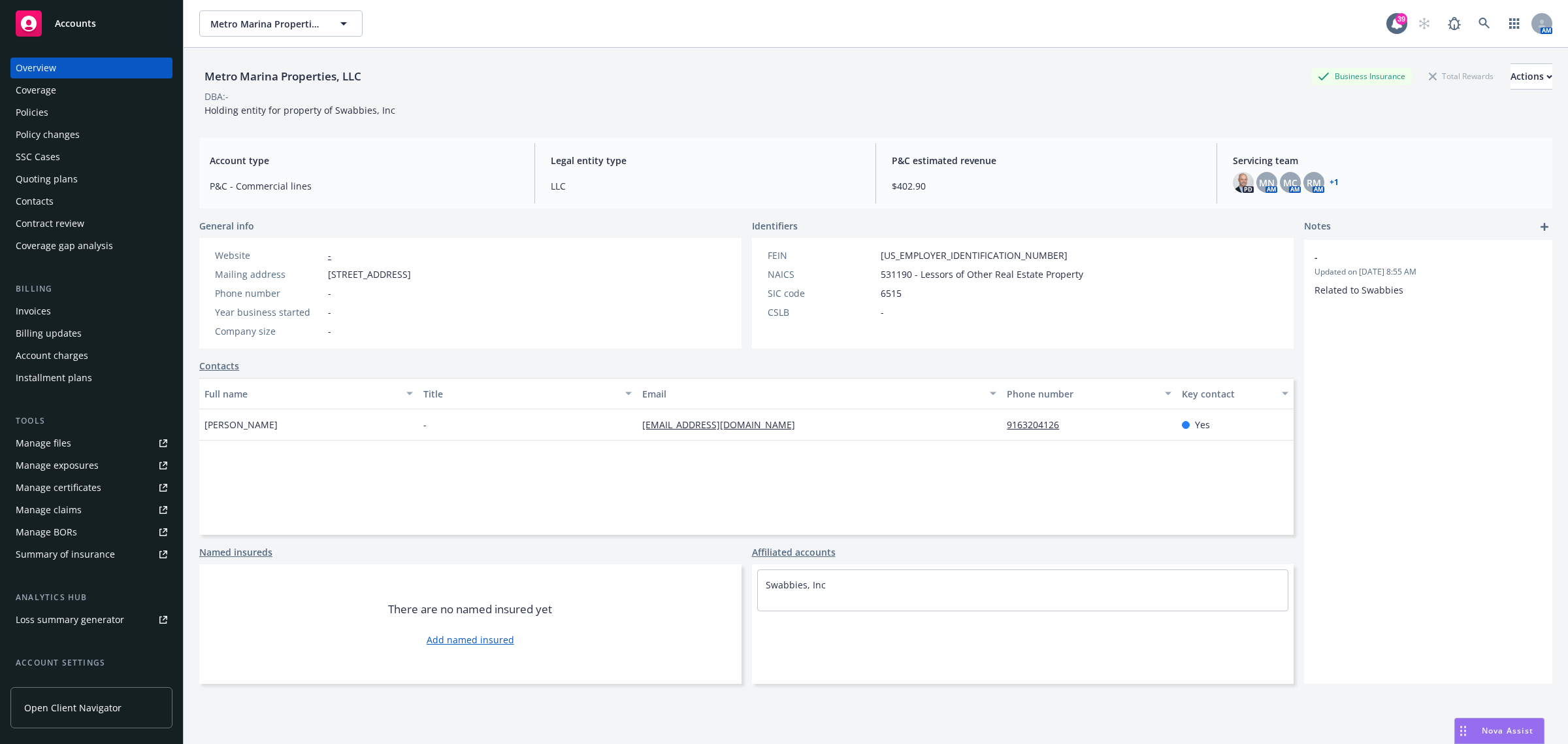
click at [60, 111] on div "Policies" at bounding box center [91, 112] width 151 height 21
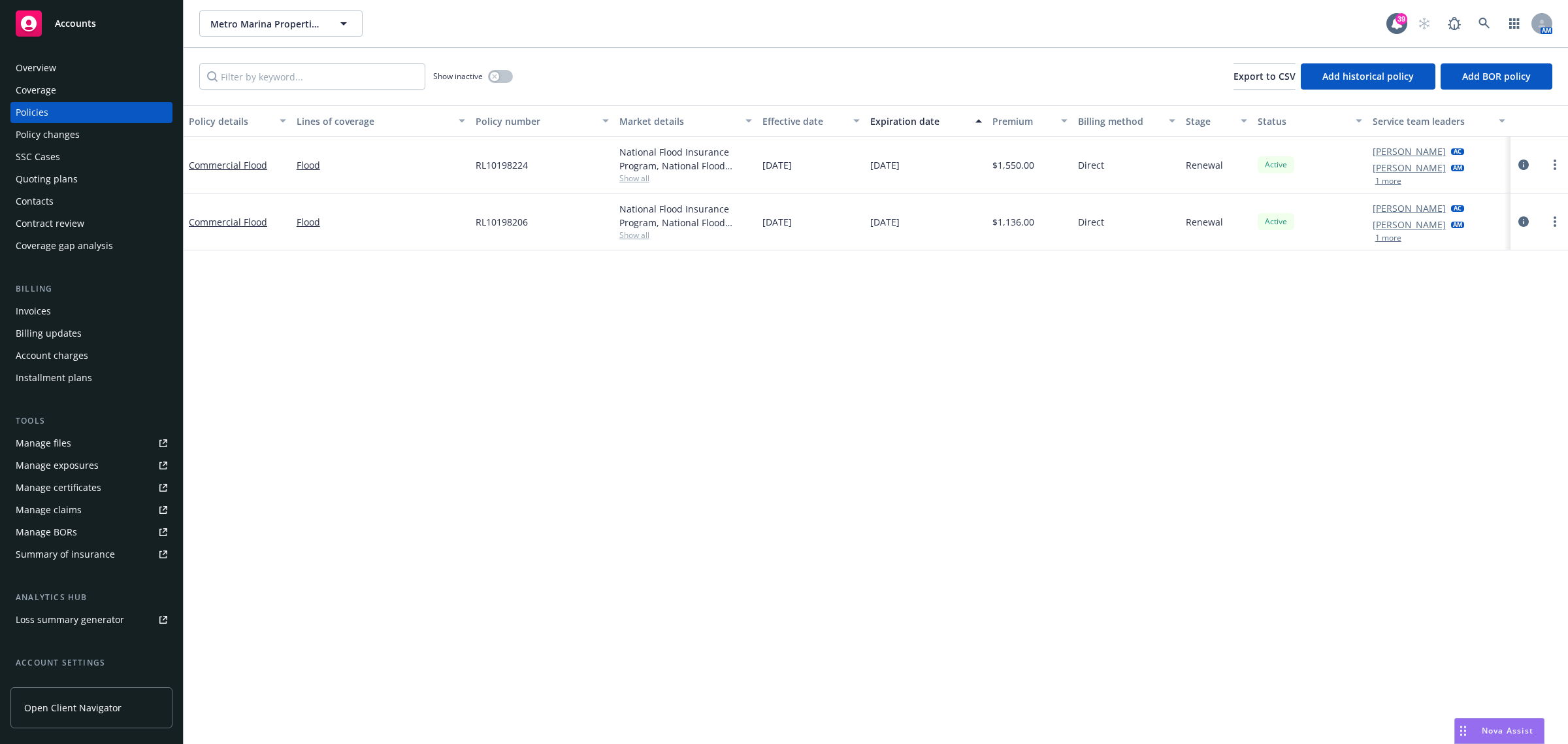
click at [636, 236] on span "Show all" at bounding box center [686, 235] width 133 height 11
drag, startPoint x: 694, startPoint y: 314, endPoint x: 497, endPoint y: 318, distance: 197.0
click at [497, 318] on div "Writing company National Flood Insurance Program Carrier National Flood Insuran…" at bounding box center [621, 321] width 261 height 147
copy span "National Flood Insurance Program (NFIP)"
drag, startPoint x: 536, startPoint y: 169, endPoint x: 458, endPoint y: 175, distance: 78.2
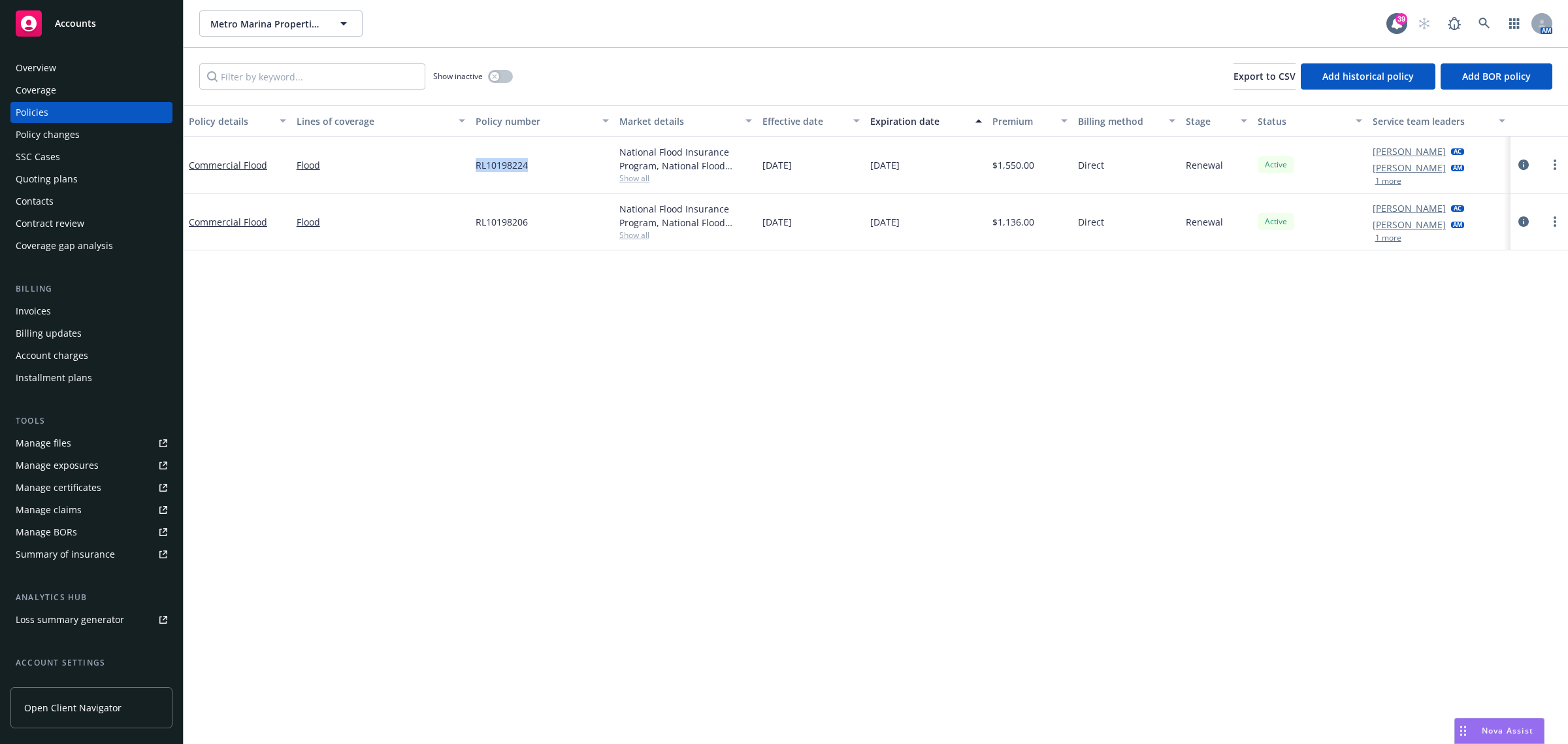
click at [458, 175] on div "Commercial Flood Flood RL10198224 National Flood Insurance Program, National Fl…" at bounding box center [875, 165] width 1385 height 57
copy div "RL10198224"
drag, startPoint x: 536, startPoint y: 232, endPoint x: 469, endPoint y: 232, distance: 67.0
click at [469, 232] on div "Commercial Flood Flood RL10198206 National Flood Insurance Program, National Fl…" at bounding box center [875, 222] width 1385 height 57
copy div "RL10198206"
